Goal: Find specific page/section: Find specific page/section

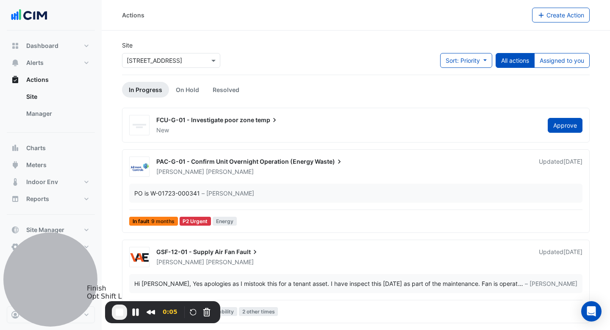
click at [117, 313] on span "End Recording" at bounding box center [119, 312] width 10 height 10
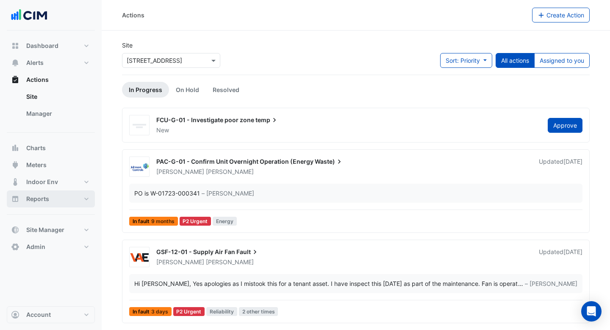
click at [42, 197] on span "Reports" at bounding box center [37, 198] width 23 height 8
select select "***"
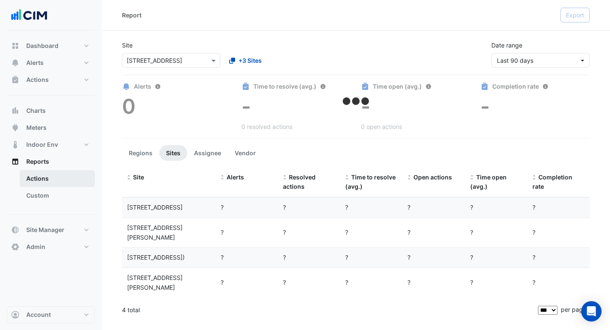
click at [52, 179] on link "Actions" at bounding box center [56, 178] width 75 height 17
